Goal: Find specific page/section: Find specific page/section

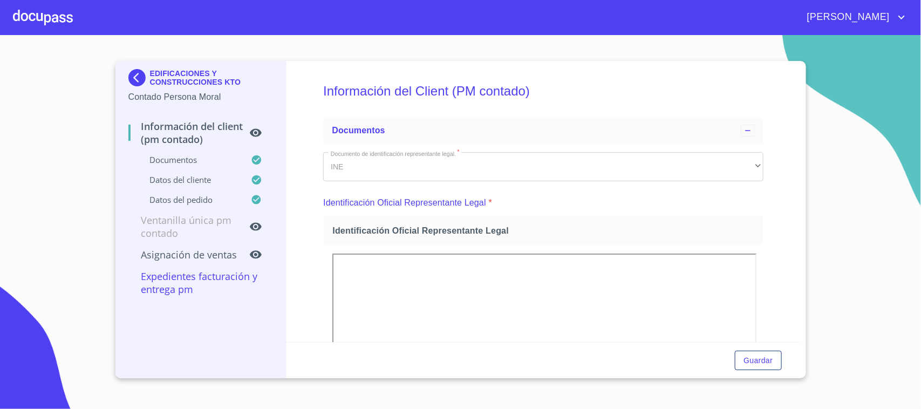
scroll to position [165, 0]
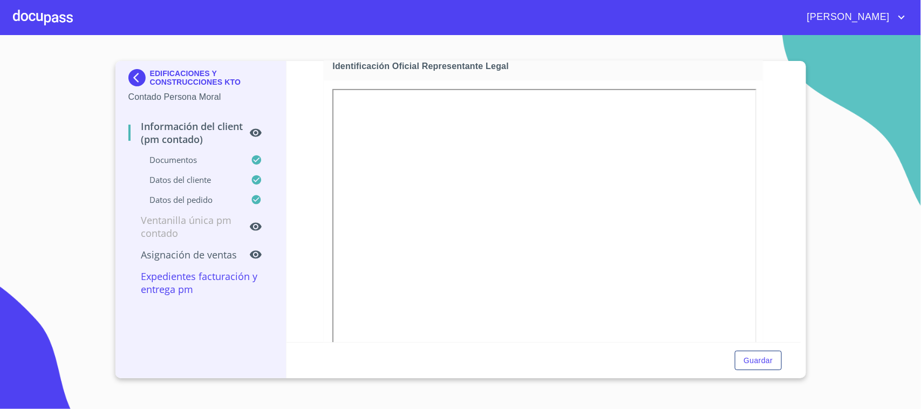
click at [64, 25] on div at bounding box center [43, 17] width 60 height 35
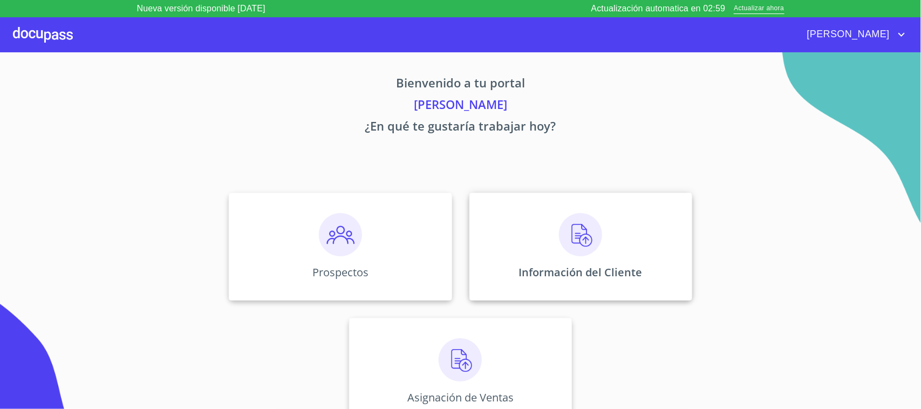
click at [606, 250] on div "Información del Cliente" at bounding box center [580, 247] width 223 height 108
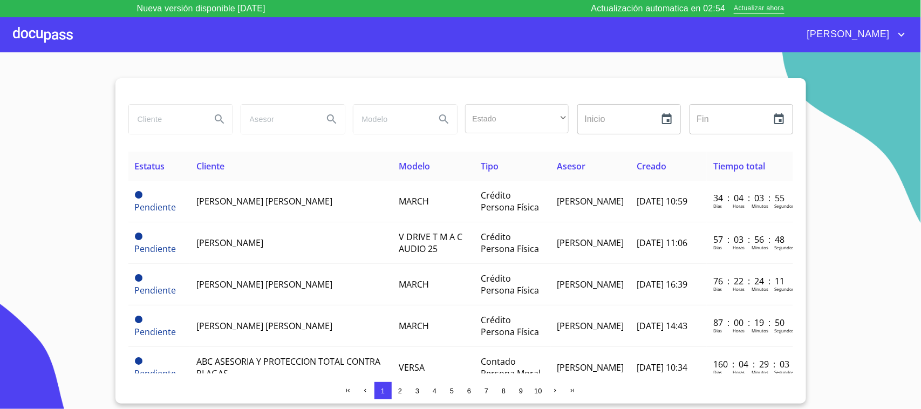
click at [173, 119] on input "search" at bounding box center [165, 119] width 73 height 29
type input "[PERSON_NAME]"
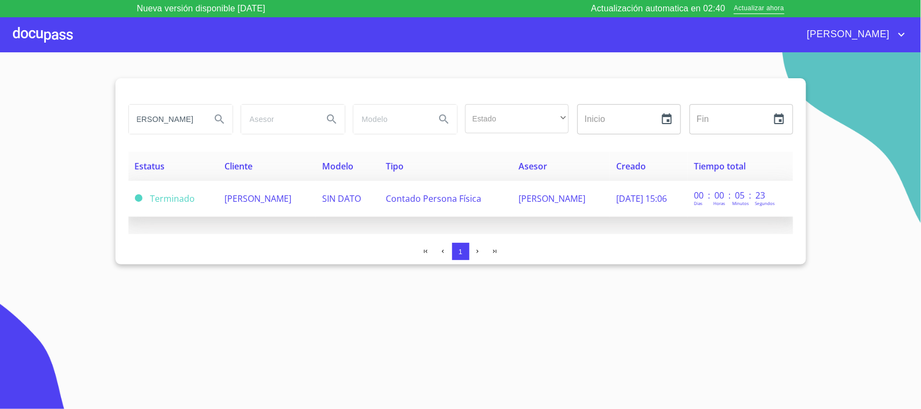
click at [270, 204] on span "[PERSON_NAME]" at bounding box center [257, 199] width 67 height 12
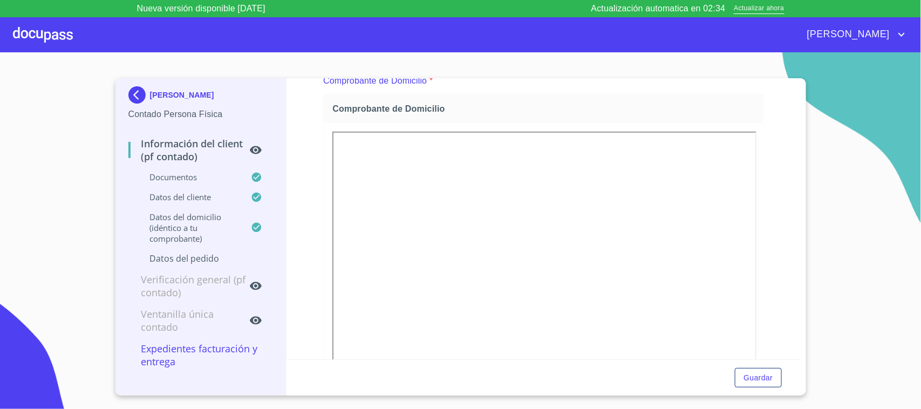
scroll to position [303, 0]
